Goal: Task Accomplishment & Management: Use online tool/utility

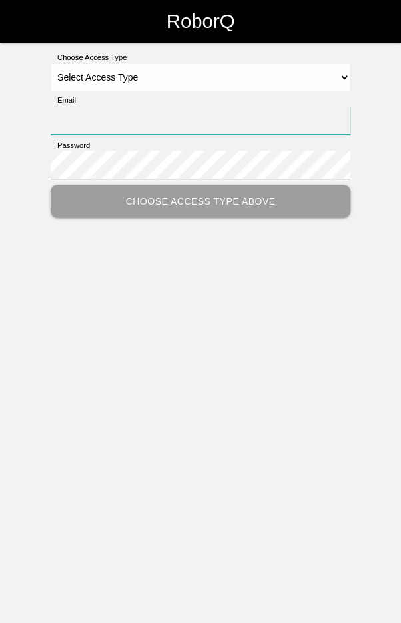
click at [96, 116] on input "Email" at bounding box center [201, 120] width 300 height 29
type input "blademast44@gmail.com"
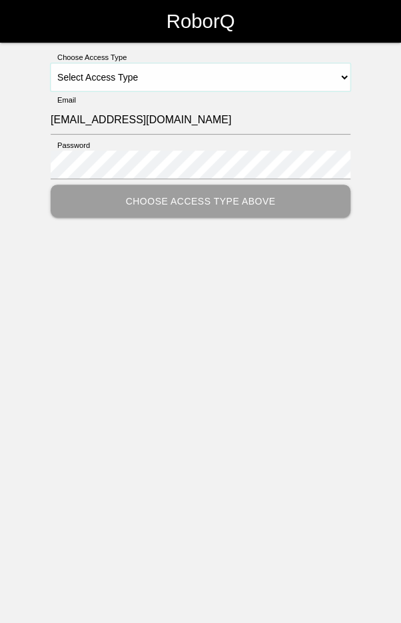
click at [311, 74] on select "Select Access Type Admin Customer Supervisor Worker" at bounding box center [201, 77] width 300 height 28
select select "Worker"
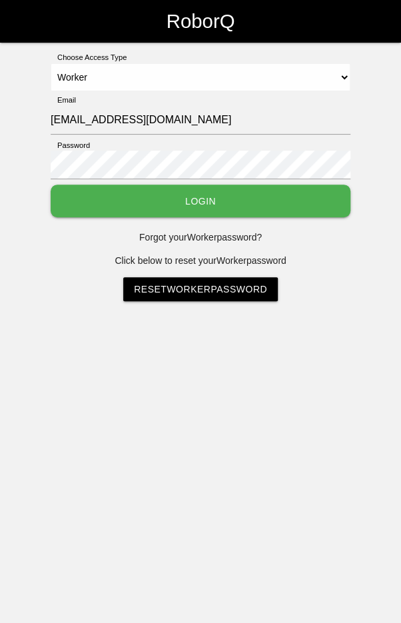
click at [265, 205] on button "Login" at bounding box center [201, 201] width 300 height 33
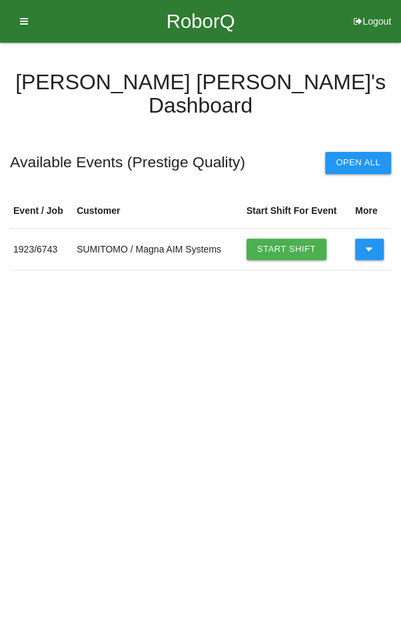
click at [373, 239] on button at bounding box center [369, 249] width 29 height 21
click at [368, 239] on icon at bounding box center [369, 249] width 7 height 21
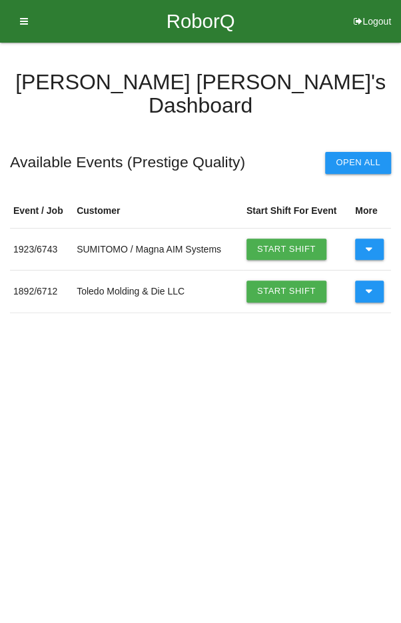
click at [371, 281] on icon at bounding box center [369, 291] width 7 height 21
click at [281, 281] on link "Start Shift" at bounding box center [287, 291] width 80 height 21
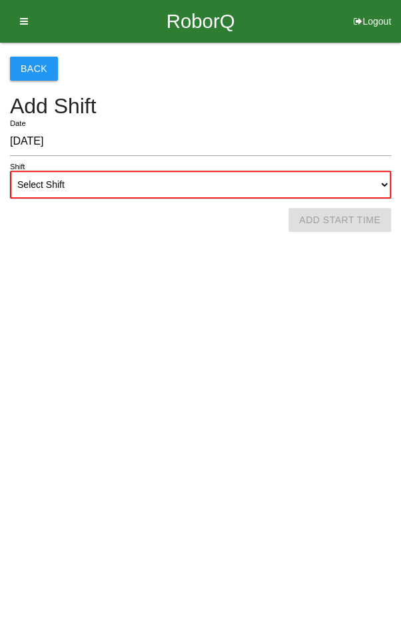
click at [271, 179] on select "Select Shift 1st Shift 2nd Shift 3rd Shift 4th Shift" at bounding box center [200, 185] width 381 height 28
select select "1"
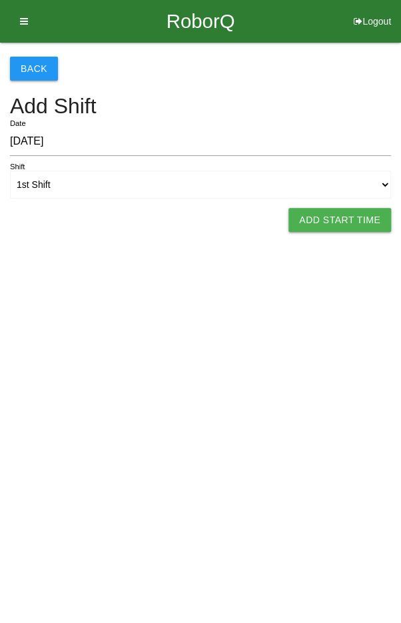
click at [341, 213] on button "Add Start Time" at bounding box center [340, 220] width 103 height 24
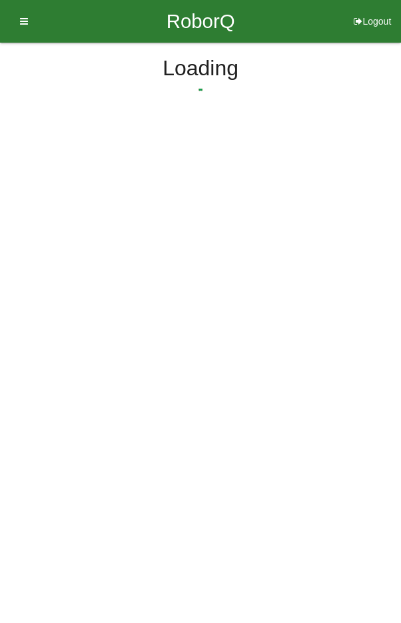
select select "8"
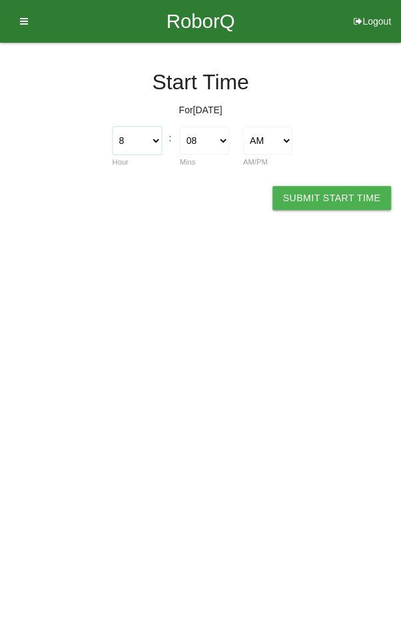
click at [145, 137] on select "1 2 3 4 5 6 7 8 9 10 11 12" at bounding box center [137, 141] width 49 height 28
select select "7"
click at [205, 137] on select "00 01 02 03 04 05 06 07 08 09 10 11 12 13 14 15 16 17 18 19 20 21 22 23 24 25 2…" at bounding box center [204, 141] width 49 height 28
select select "0"
click at [339, 192] on button "Submit Start Time" at bounding box center [332, 198] width 119 height 24
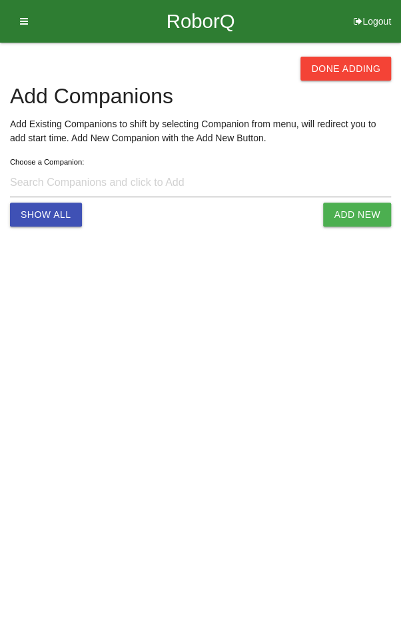
click at [345, 73] on button "Done Adding" at bounding box center [346, 69] width 91 height 24
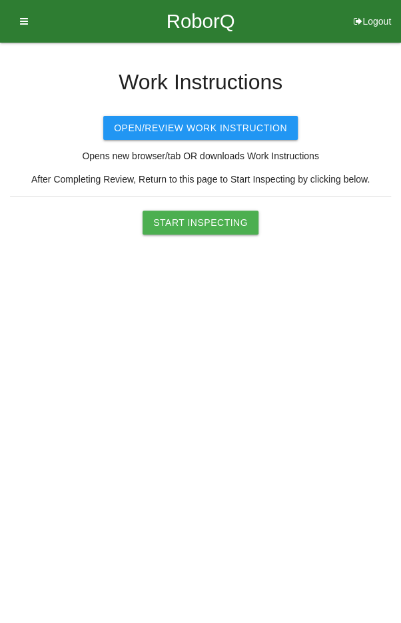
click at [209, 212] on button "Start Inspecting" at bounding box center [201, 223] width 116 height 24
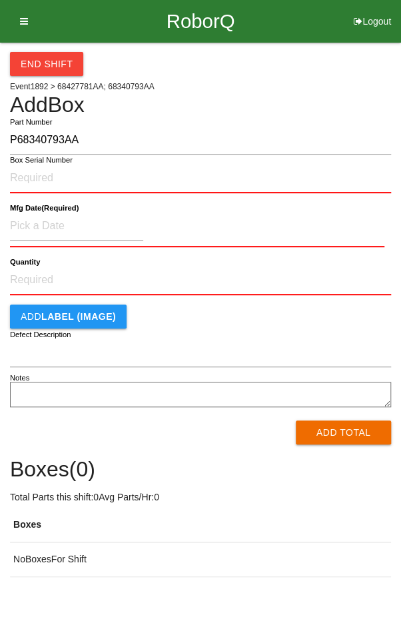
type input "P68340793AA"
click at [187, 177] on input "Box Serial Number" at bounding box center [200, 178] width 381 height 29
type input "SDW10102667"
click at [113, 230] on input at bounding box center [76, 226] width 133 height 29
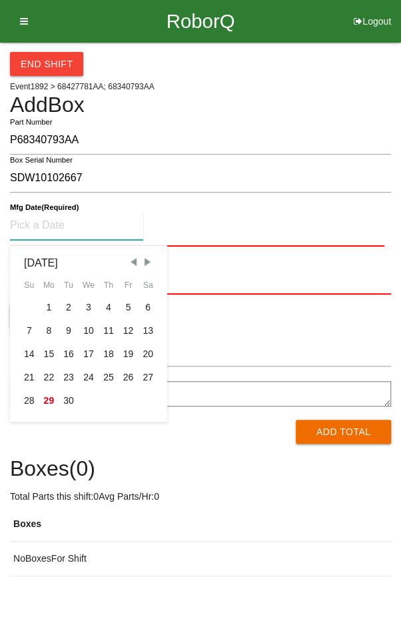
click at [155, 354] on div "20" at bounding box center [148, 354] width 20 height 23
type input "09/20/2025"
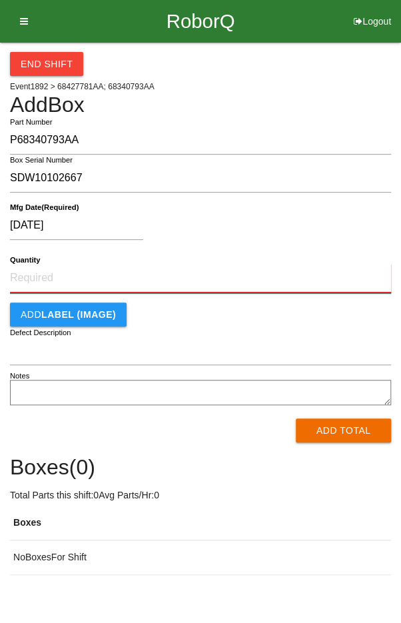
click at [189, 273] on input "Quantity" at bounding box center [200, 278] width 381 height 29
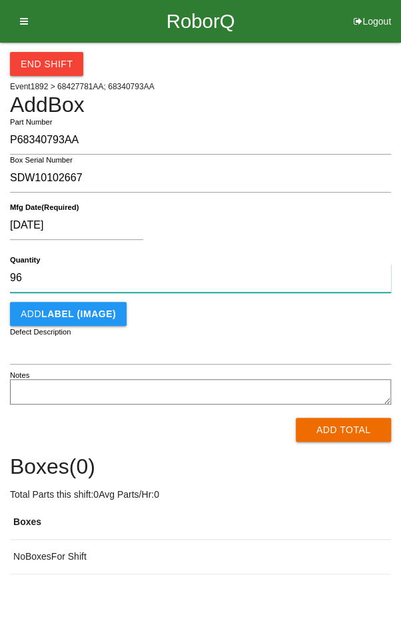
type input "96"
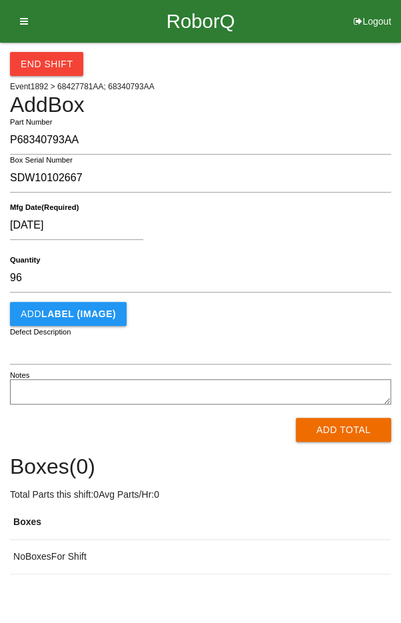
click at [309, 229] on div "09/20/2025" at bounding box center [197, 228] width 375 height 34
click at [349, 431] on button "Add Total" at bounding box center [343, 430] width 95 height 24
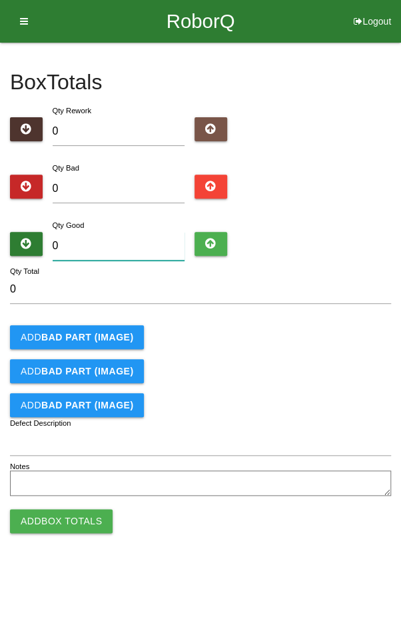
click at [119, 234] on input "0" at bounding box center [119, 246] width 133 height 29
type input "9"
type input "95"
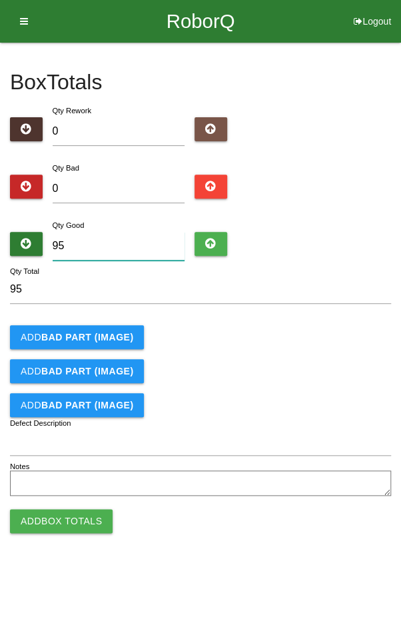
type input "95"
click at [114, 176] on input "0" at bounding box center [119, 189] width 133 height 29
type input "1"
type input "96"
type input "1"
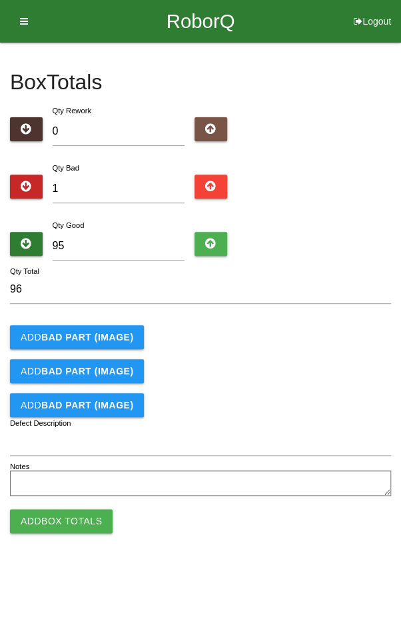
click at [79, 339] on b "BAD PART (IMAGE)" at bounding box center [87, 337] width 92 height 11
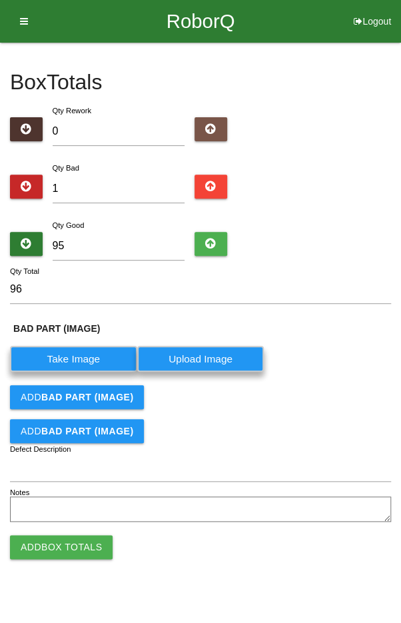
click at [69, 362] on label "Take Image" at bounding box center [73, 359] width 127 height 26
click at [0, 0] on \(IMAGE\) "Take Image" at bounding box center [0, 0] width 0 height 0
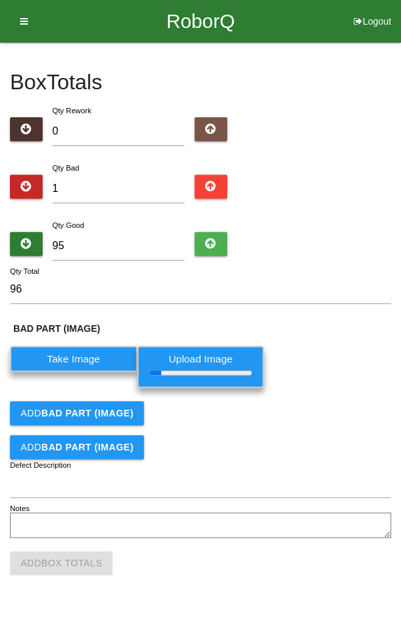
click at [239, 458] on form "96 Qty Total BAD PART (IMAGE) Take Image Upload Image Add BAD PART (IMAGE) Add …" at bounding box center [200, 408] width 381 height 266
click at [265, 493] on input "Defect Description" at bounding box center [200, 483] width 381 height 29
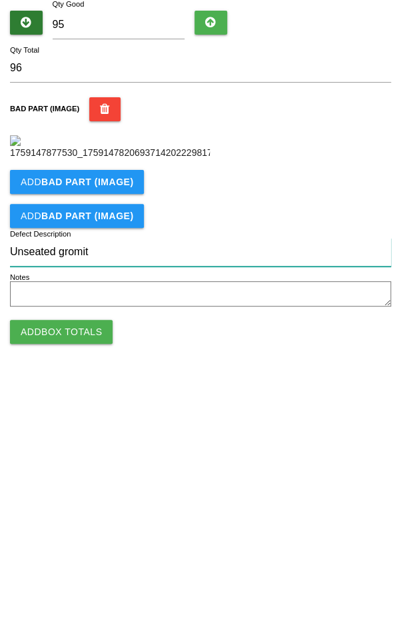
type input "Unseated gromit"
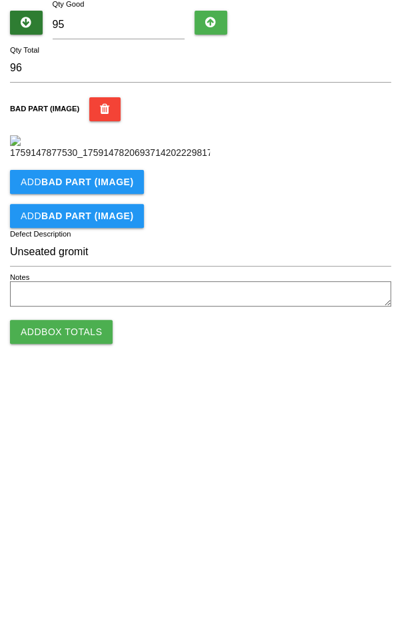
click at [359, 381] on div "BAD PART (IMAGE)" at bounding box center [200, 350] width 381 height 63
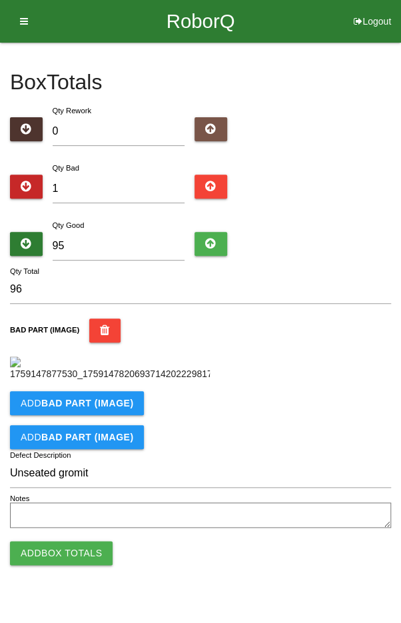
scroll to position [221, 0]
click at [59, 565] on button "Add Box Totals" at bounding box center [61, 553] width 103 height 24
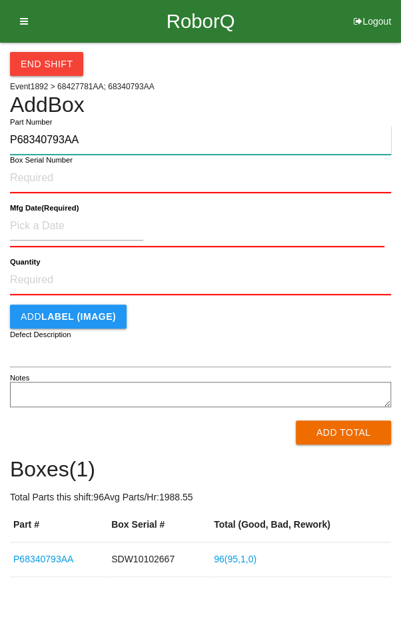
type input "P68340793AA"
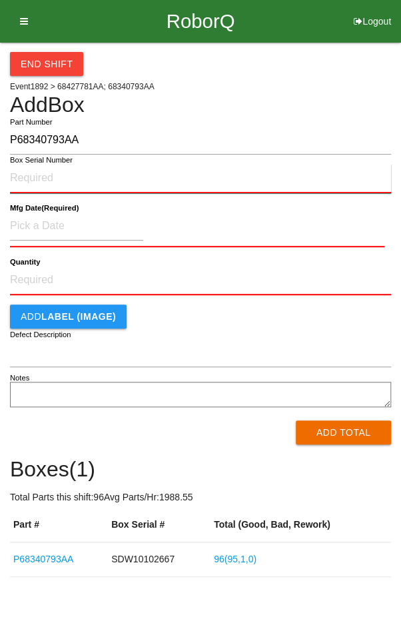
click at [125, 178] on input "Box Serial Number" at bounding box center [200, 178] width 381 height 29
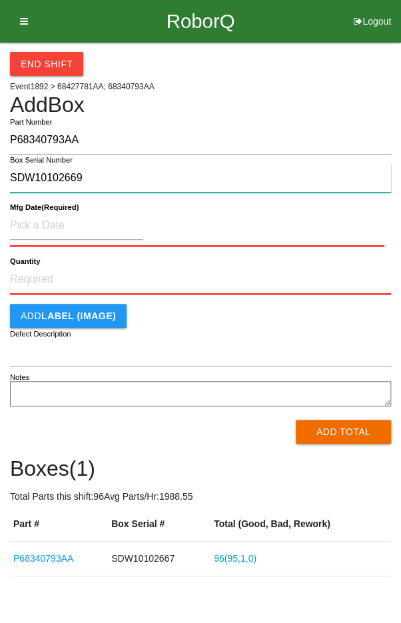
type input "SDW10102669"
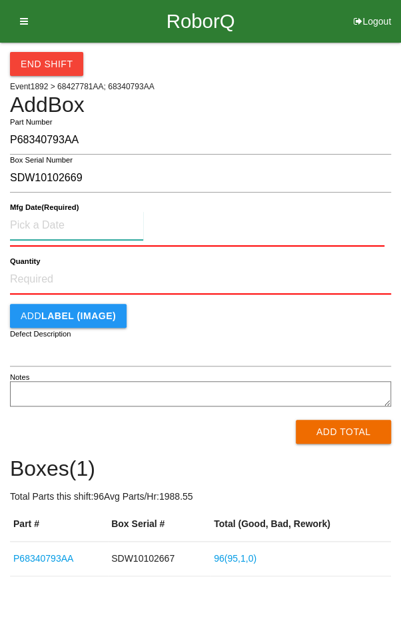
click at [84, 223] on input at bounding box center [76, 225] width 133 height 29
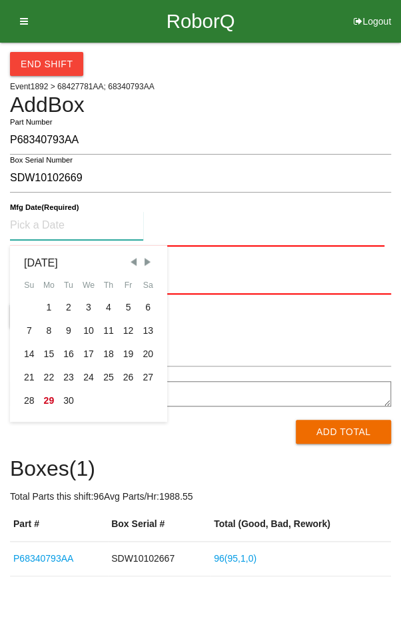
click at [155, 356] on div "20" at bounding box center [148, 354] width 20 height 23
type input "09/20/2025"
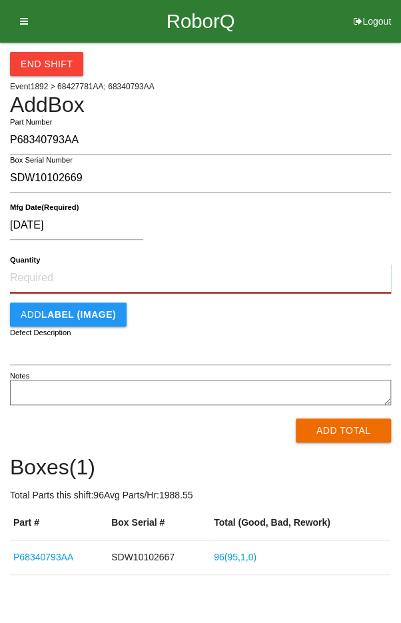
click at [194, 283] on input "Quantity" at bounding box center [200, 278] width 381 height 29
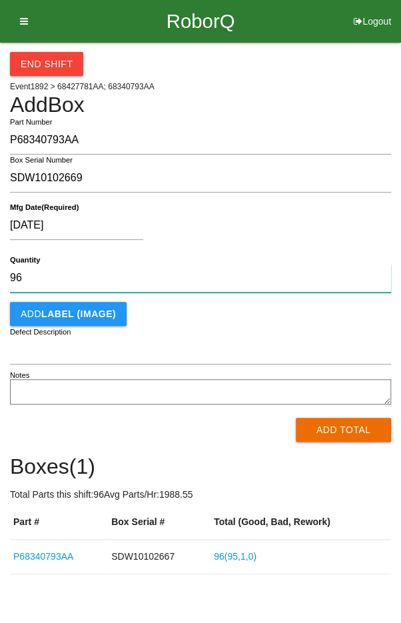
type input "96"
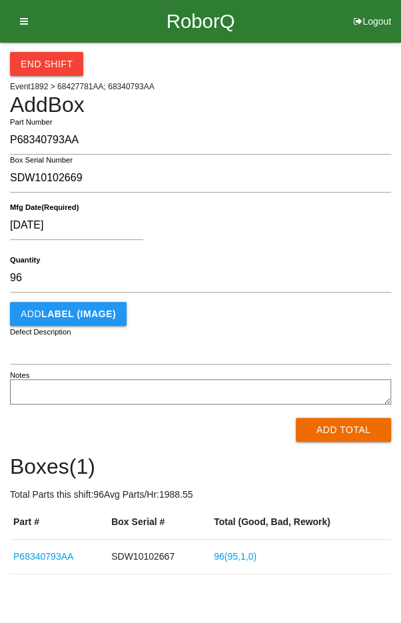
click at [313, 235] on div "09/20/2025" at bounding box center [197, 228] width 375 height 34
click at [350, 430] on button "Add Total" at bounding box center [343, 430] width 95 height 24
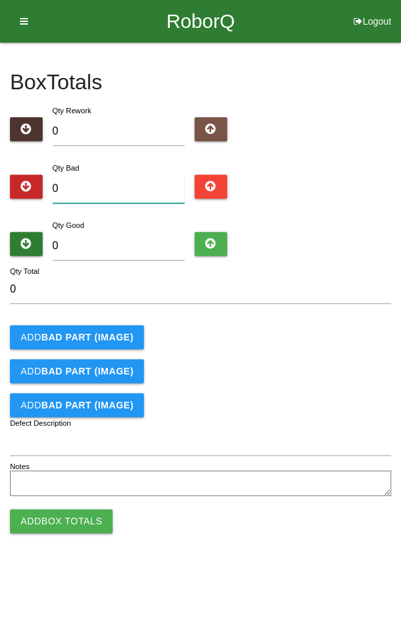
click at [115, 185] on input "0" at bounding box center [119, 189] width 133 height 29
type input "1"
click at [119, 251] on input "0" at bounding box center [119, 246] width 133 height 29
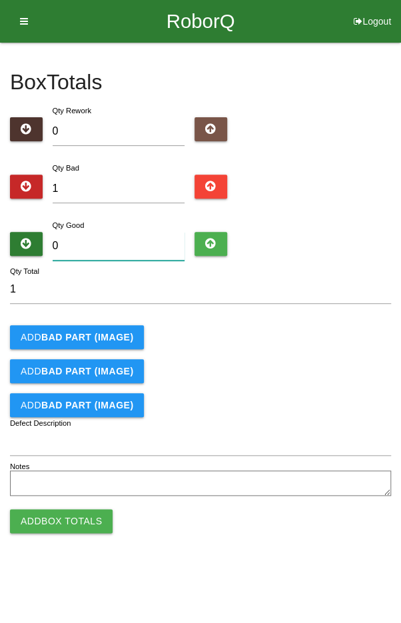
type input "9"
type input "10"
type input "95"
type input "96"
type input "95"
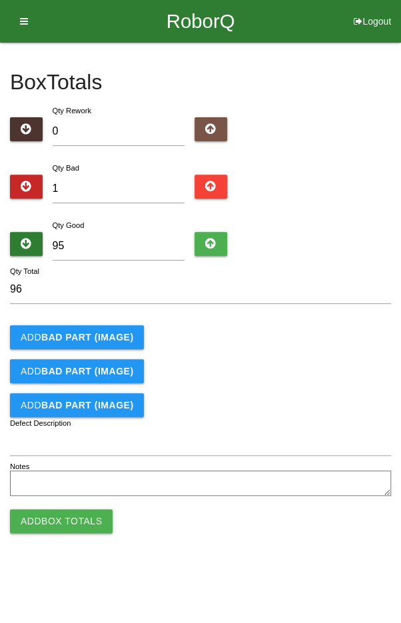
click at [94, 338] on b "BAD PART (IMAGE)" at bounding box center [87, 337] width 92 height 11
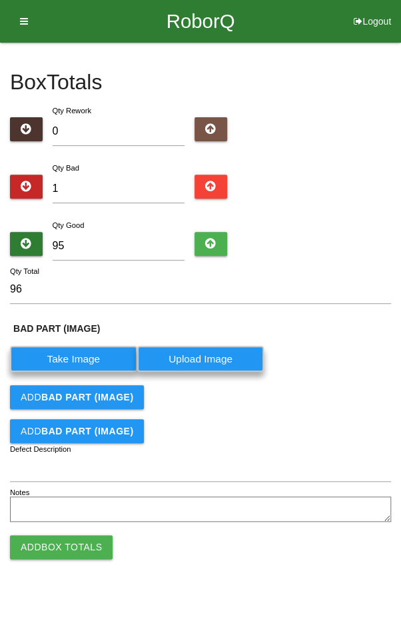
click at [77, 363] on label "Take Image" at bounding box center [73, 359] width 127 height 26
click at [0, 0] on \(IMAGE\) "Take Image" at bounding box center [0, 0] width 0 height 0
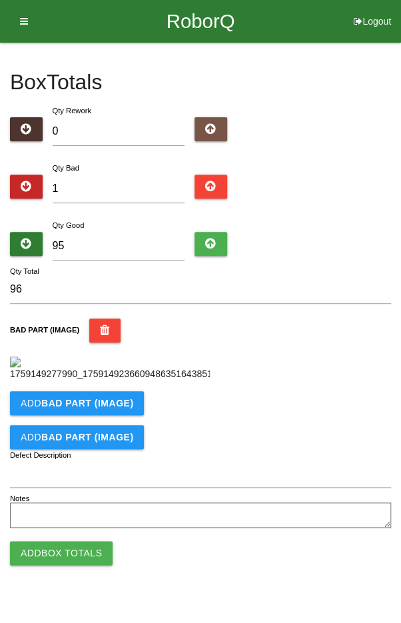
scroll to position [221, 0]
click at [103, 488] on input "Defect Description" at bounding box center [200, 473] width 381 height 29
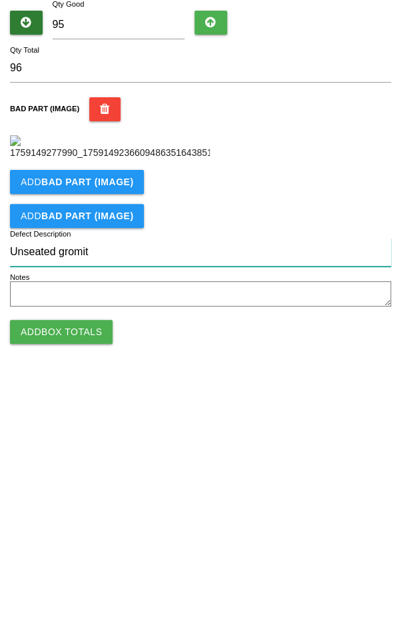
type input "Unseated gromit"
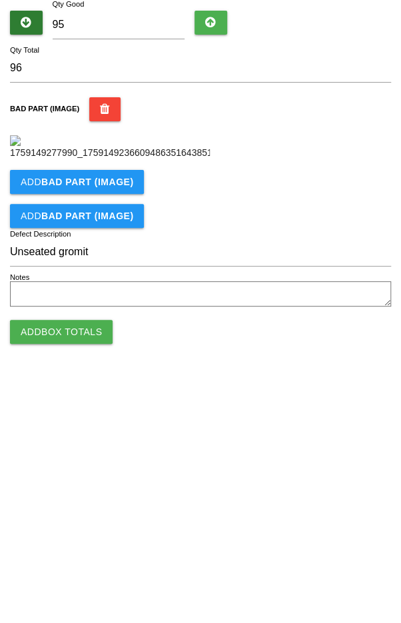
click at [55, 565] on button "Add Box Totals" at bounding box center [61, 553] width 103 height 24
